Goal: Task Accomplishment & Management: Manage account settings

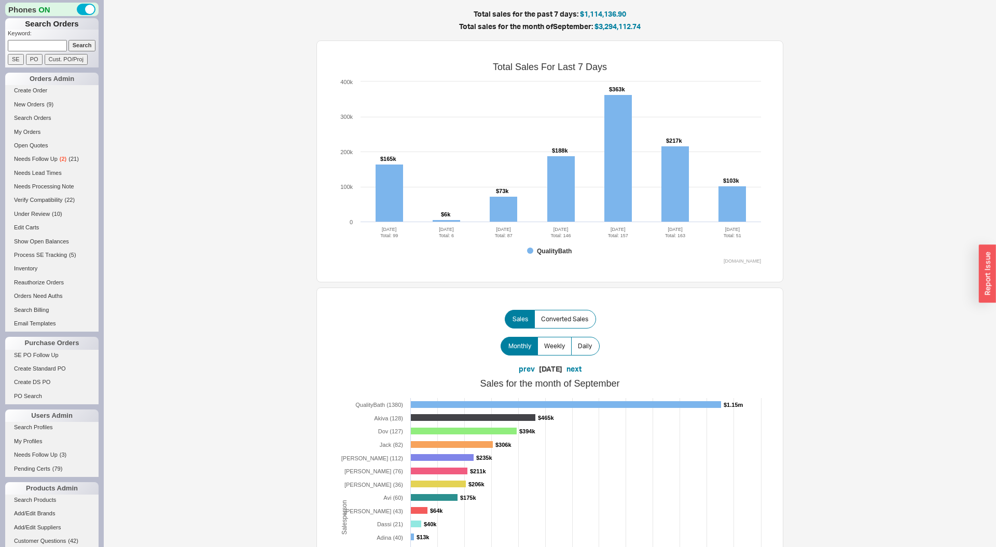
click at [221, 94] on div "Total sales for the past 7 days: $1,114,136.90 Total sales for the month of Sep…" at bounding box center [550, 497] width 893 height 994
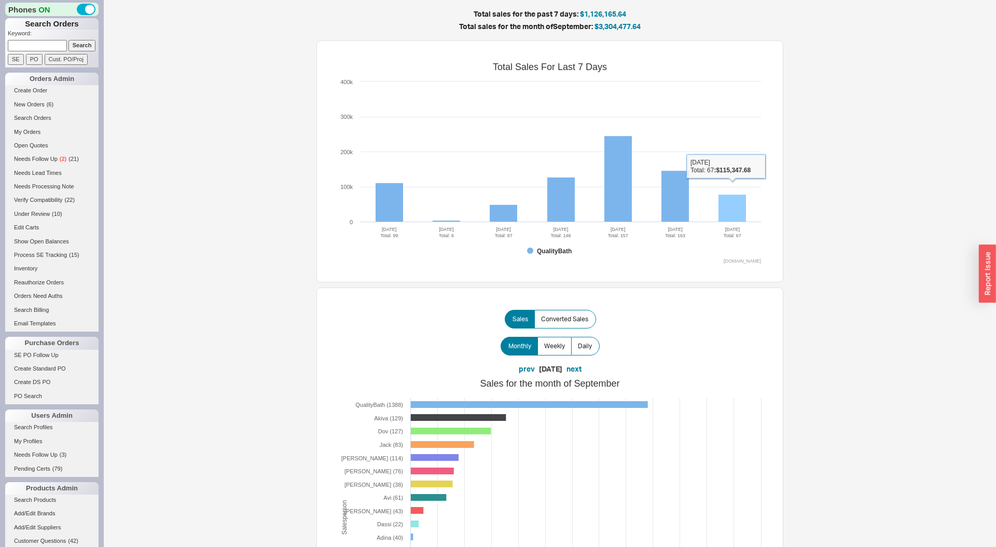
click at [740, 213] on rect at bounding box center [733, 209] width 28 height 28
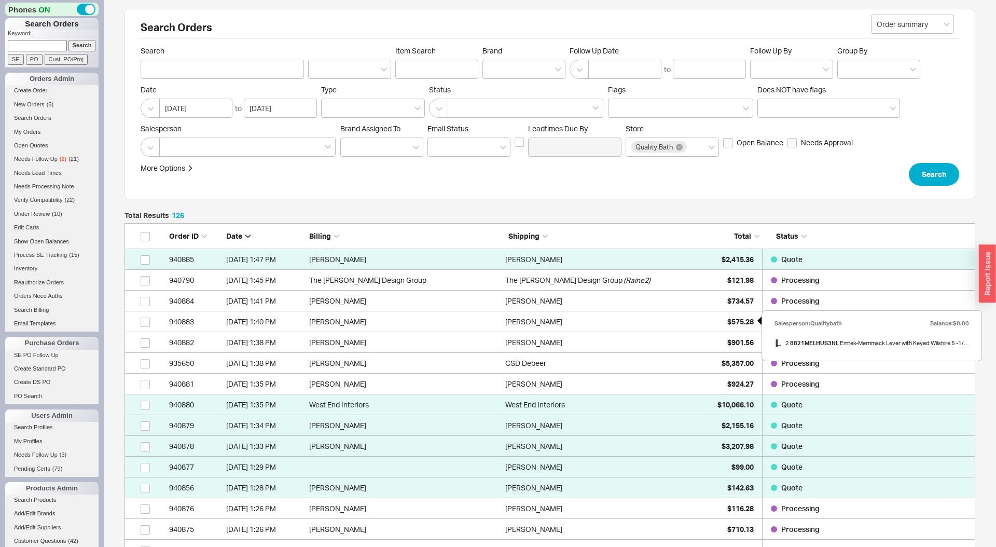
scroll to position [3, 0]
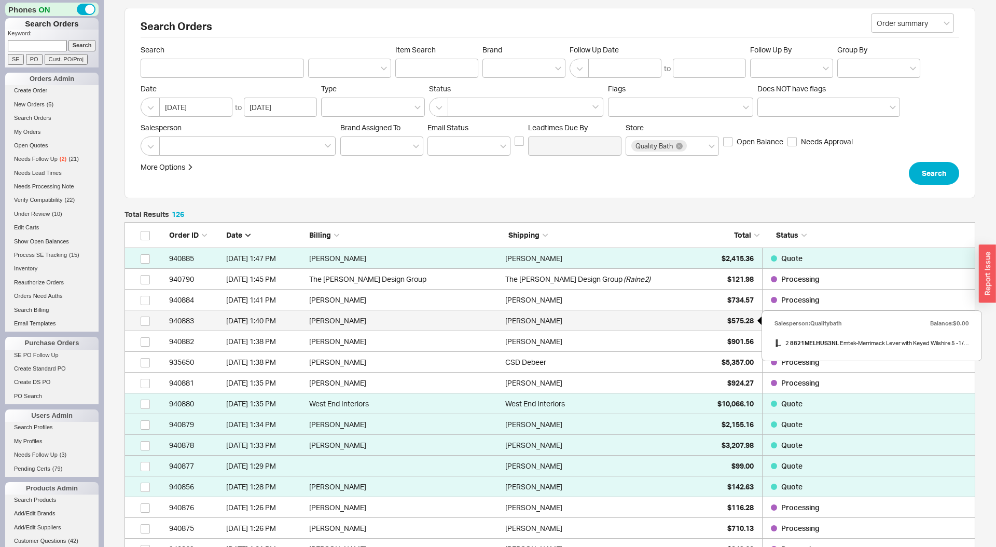
click at [733, 314] on div "$575.28" at bounding box center [728, 320] width 52 height 21
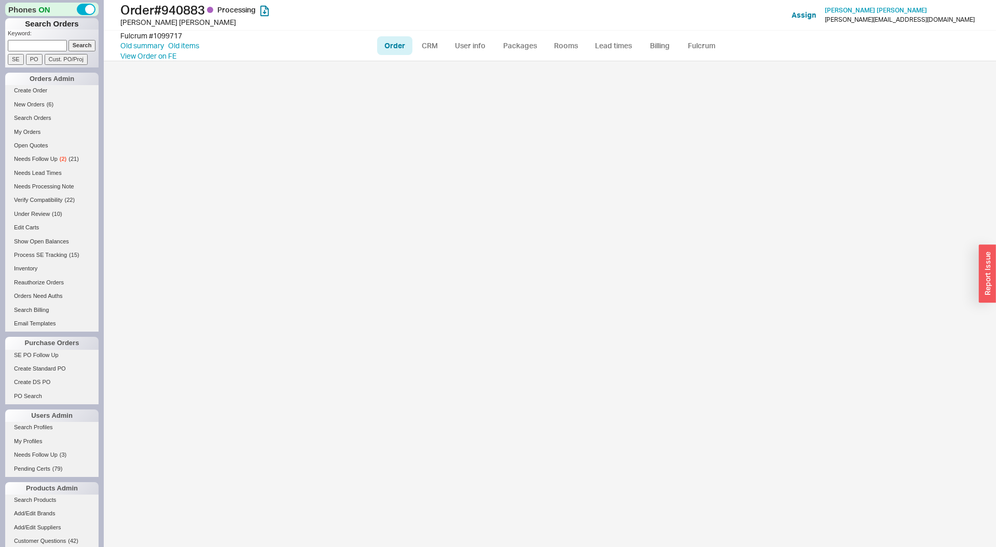
select select "LOW"
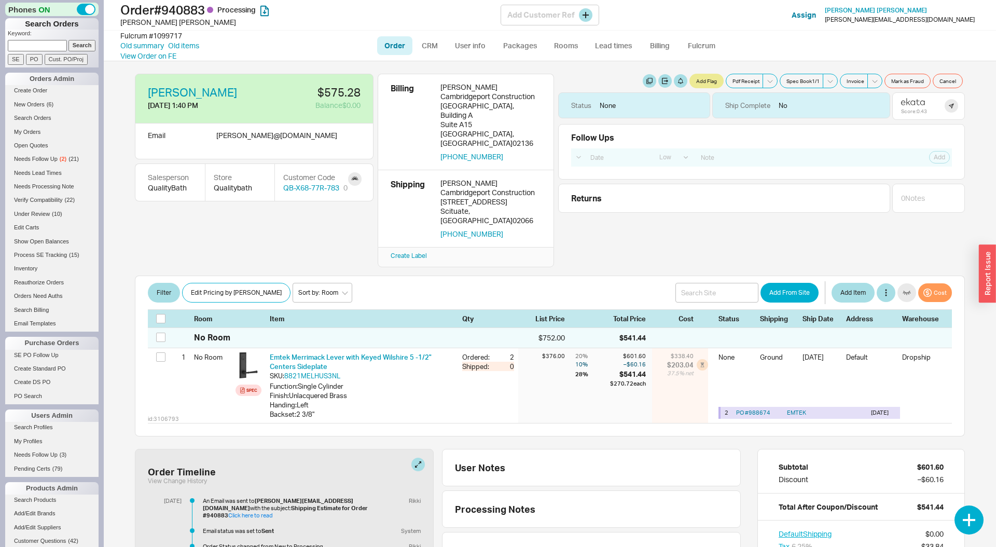
click at [944, 21] on div "[PERSON_NAME][EMAIL_ADDRESS][DOMAIN_NAME]" at bounding box center [900, 19] width 150 height 7
drag, startPoint x: 949, startPoint y: 21, endPoint x: 966, endPoint y: 20, distance: 17.1
click at [966, 20] on div "[PERSON_NAME][EMAIL_ADDRESS][DOMAIN_NAME]" at bounding box center [900, 19] width 150 height 7
click at [421, 44] on link "CRM" at bounding box center [430, 45] width 31 height 19
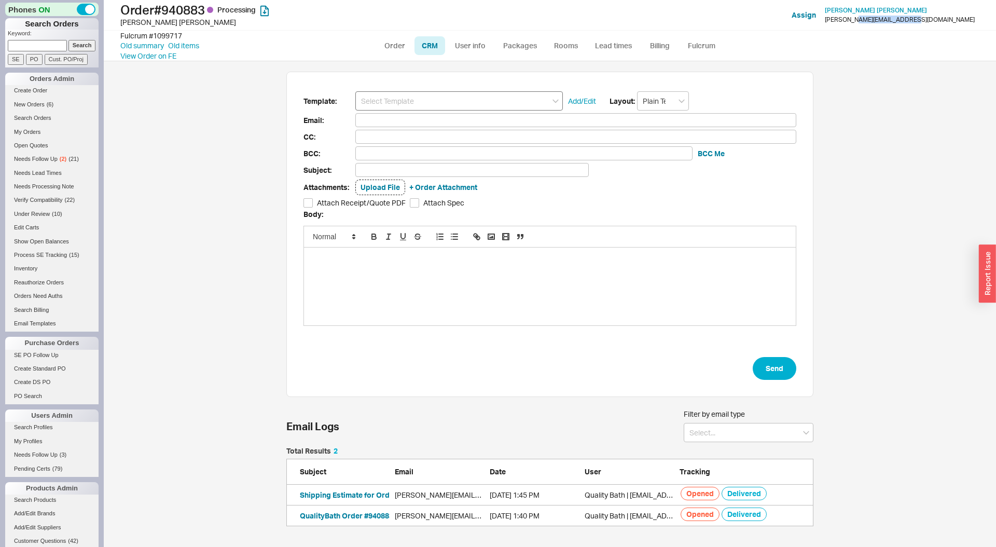
scroll to position [79, 527]
click at [407, 97] on input at bounding box center [459, 100] width 208 height 19
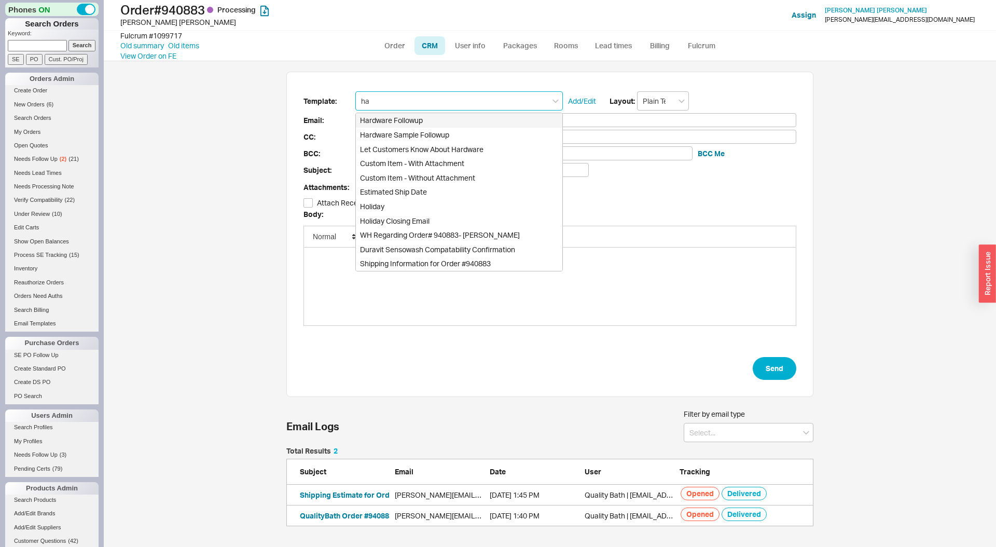
type input "har"
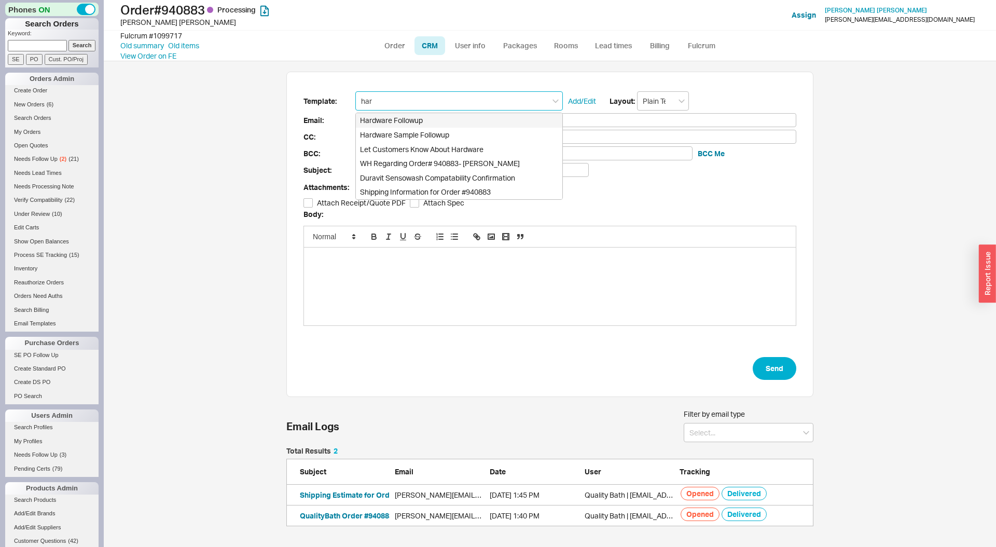
type input "[PERSON_NAME][EMAIL_ADDRESS][DOMAIN_NAME]"
type input "Regarding Order #940883"
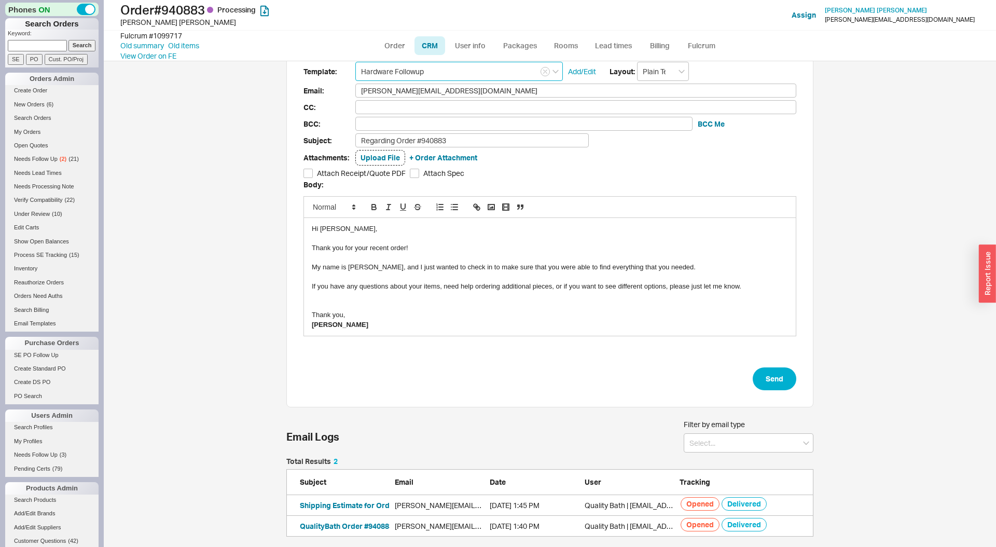
scroll to position [0, 0]
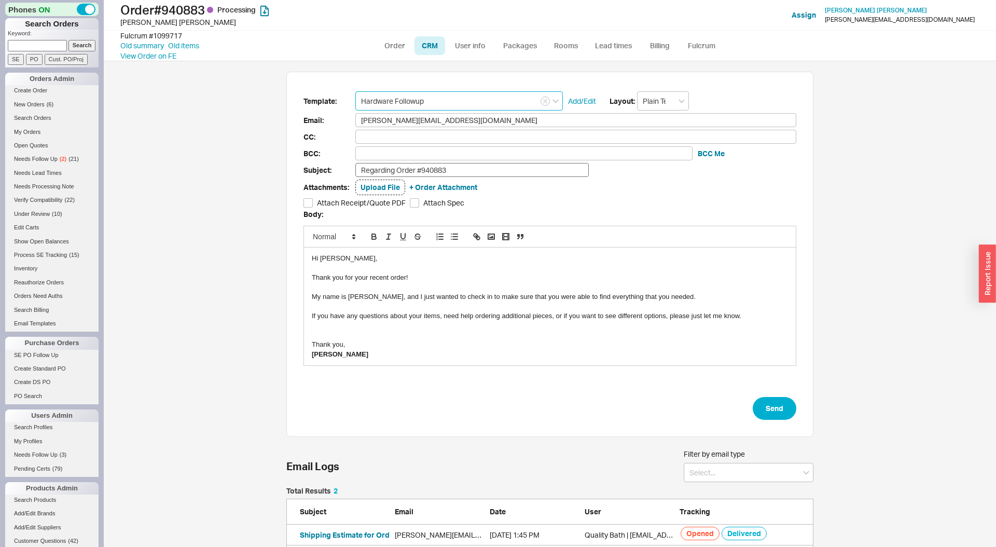
type input "Hardware Followup"
drag, startPoint x: 399, startPoint y: 170, endPoint x: 428, endPoint y: 183, distance: 32.1
click at [399, 170] on input "Regarding Order #940883" at bounding box center [472, 170] width 234 height 14
type input "Regarding Emtek Order #940883"
click at [770, 400] on button "Send" at bounding box center [775, 408] width 44 height 23
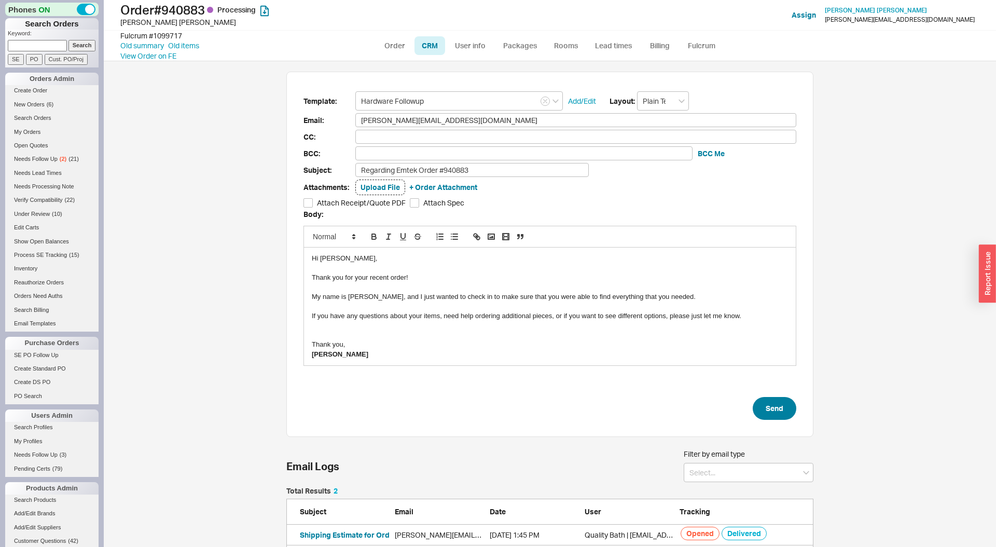
select select "LOW"
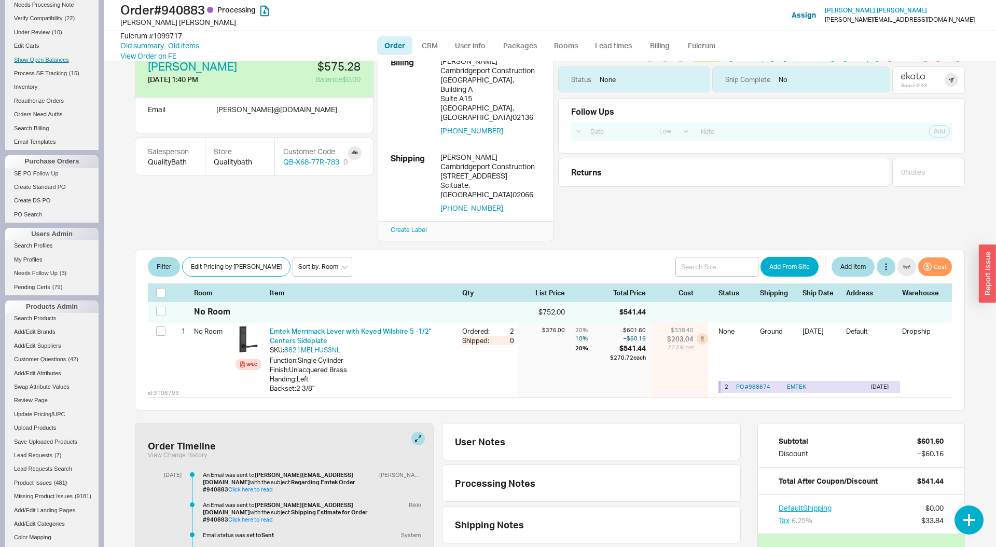
scroll to position [224, 0]
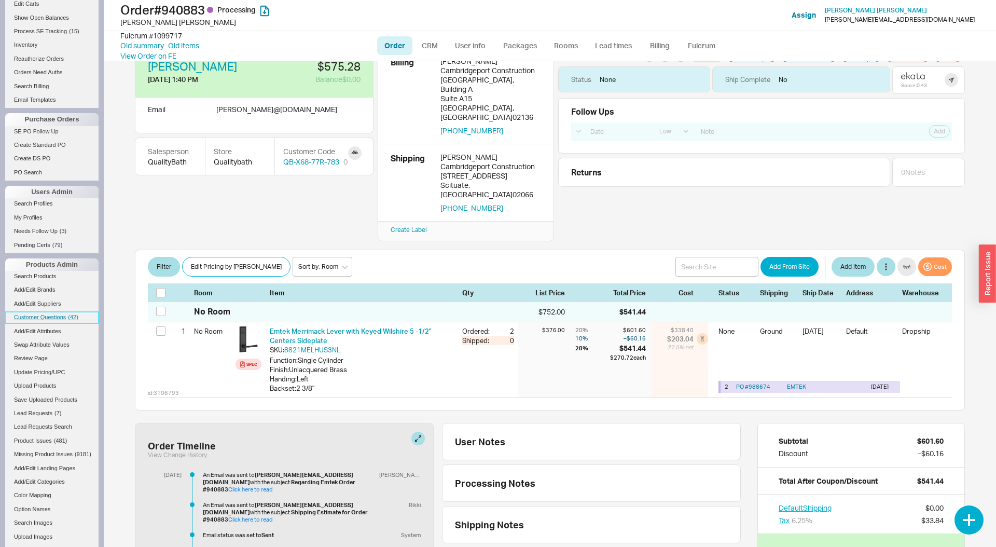
click at [71, 321] on link "Customer Questions ( 42 )" at bounding box center [51, 317] width 93 height 11
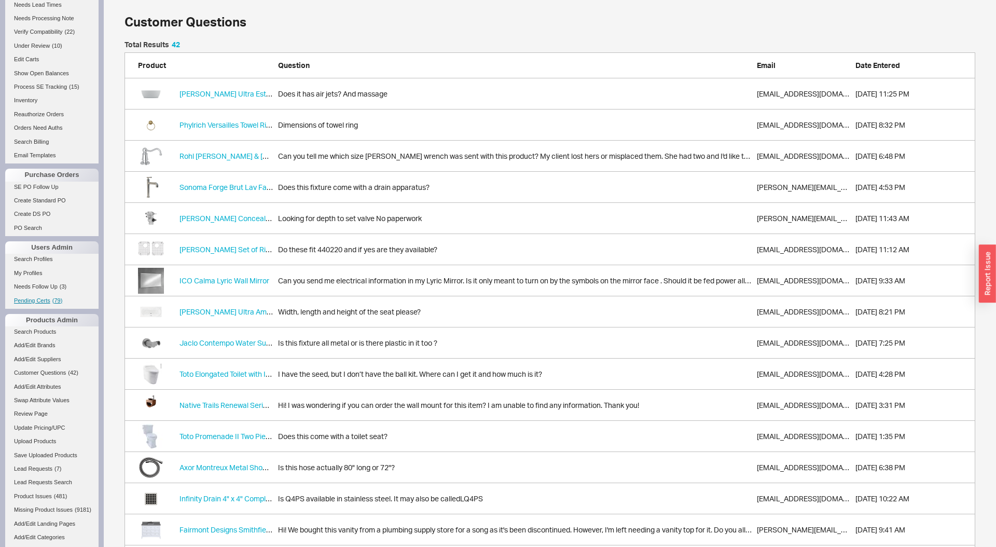
scroll to position [284, 0]
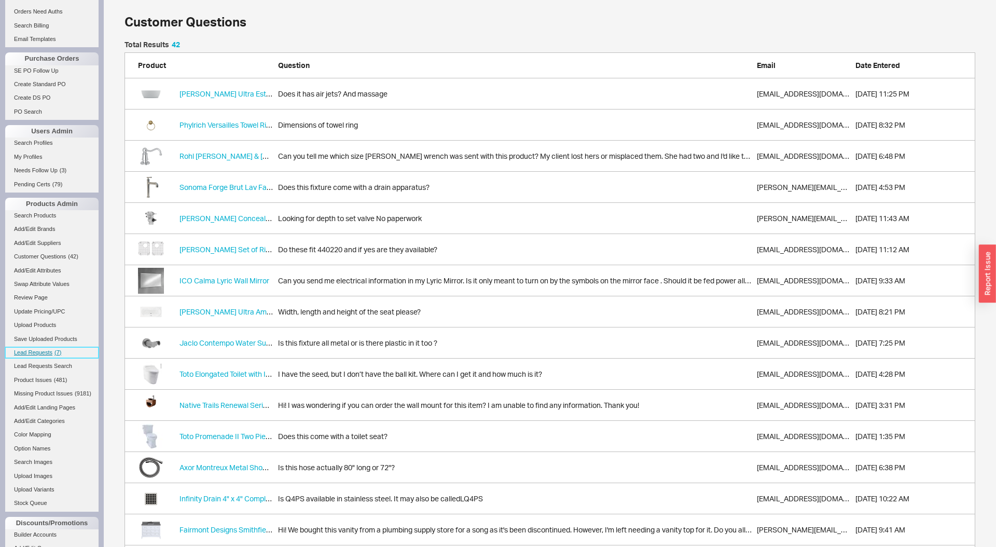
click at [53, 352] on link "Lead Requests ( 7 )" at bounding box center [51, 352] width 93 height 11
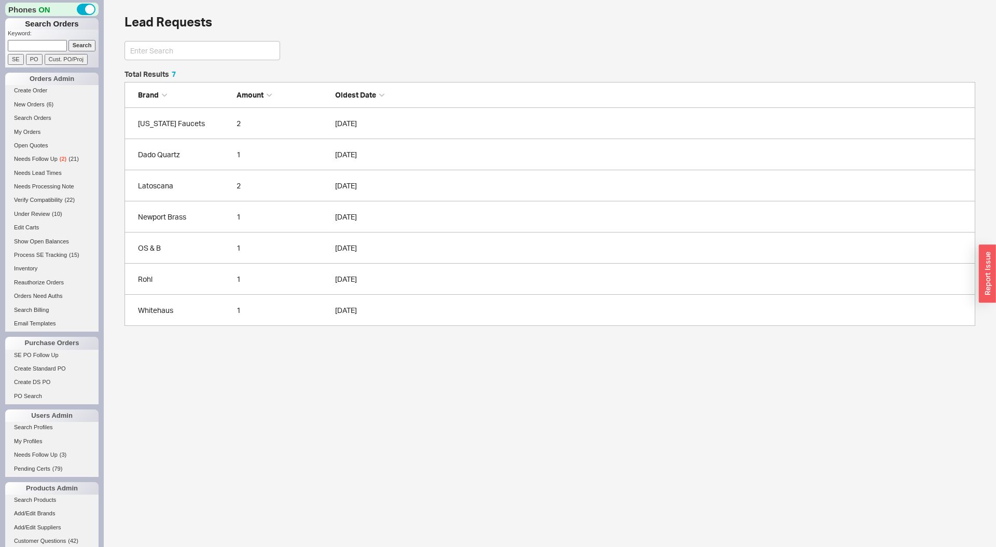
scroll to position [255, 851]
